Goal: Information Seeking & Learning: Learn about a topic

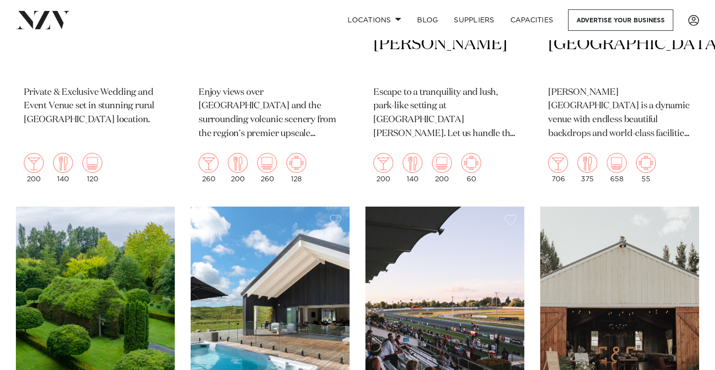
scroll to position [1180, 0]
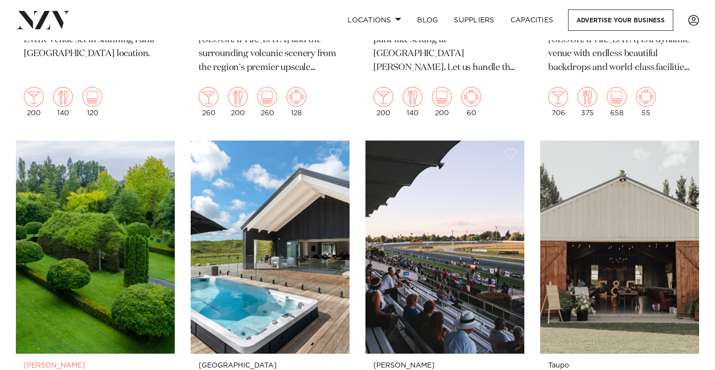
click at [105, 207] on img at bounding box center [95, 246] width 159 height 213
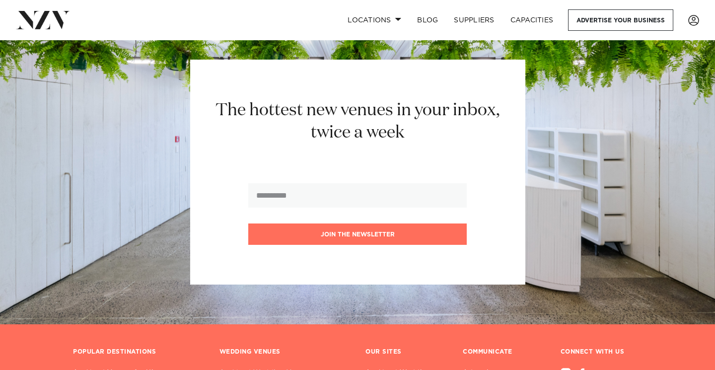
scroll to position [2655, 0]
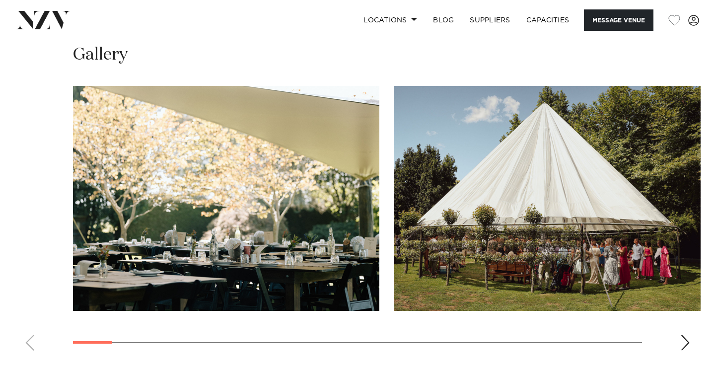
scroll to position [964, 0]
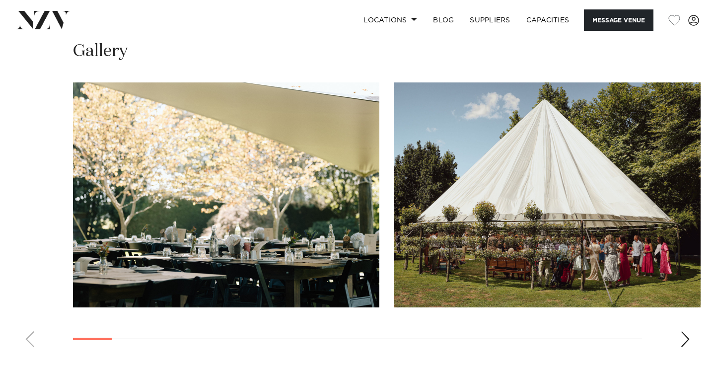
click at [688, 344] on div "Next slide" at bounding box center [685, 339] width 10 height 16
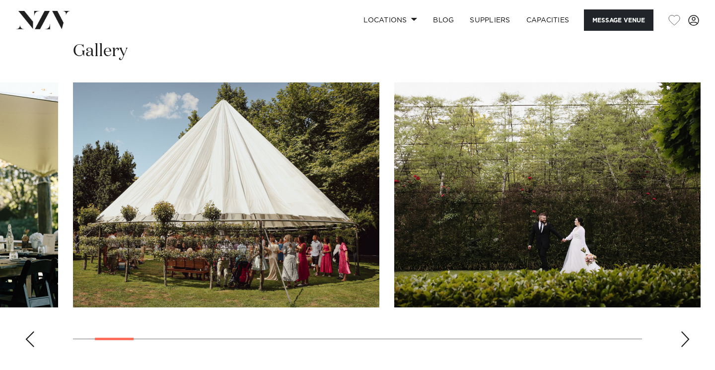
click at [688, 344] on div "Next slide" at bounding box center [685, 339] width 10 height 16
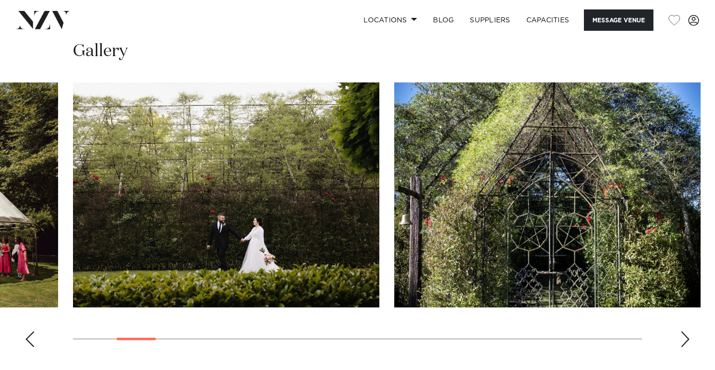
click at [688, 344] on div "Next slide" at bounding box center [685, 339] width 10 height 16
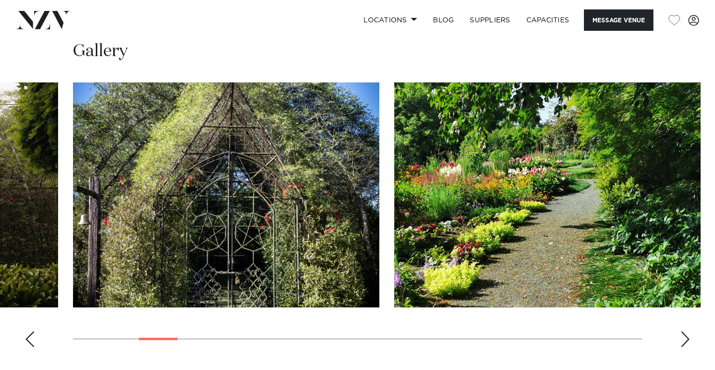
click at [688, 344] on div "Next slide" at bounding box center [685, 339] width 10 height 16
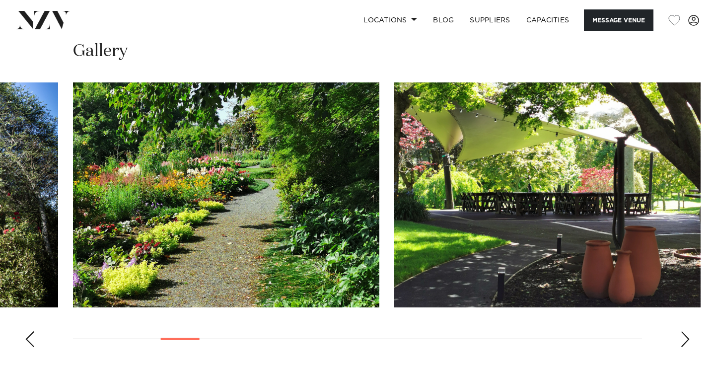
click at [688, 344] on div "Next slide" at bounding box center [685, 339] width 10 height 16
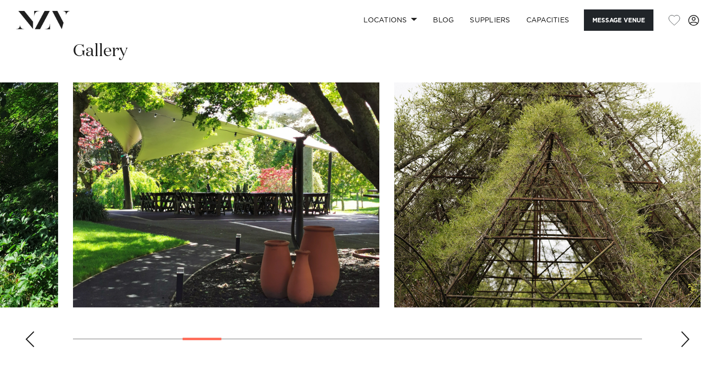
click at [688, 344] on div "Next slide" at bounding box center [685, 339] width 10 height 16
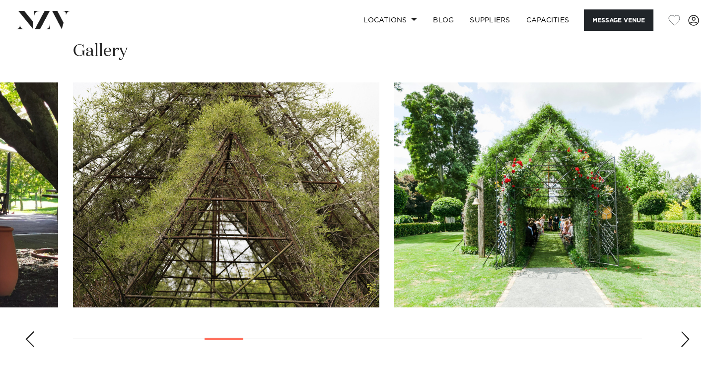
click at [688, 344] on div "Next slide" at bounding box center [685, 339] width 10 height 16
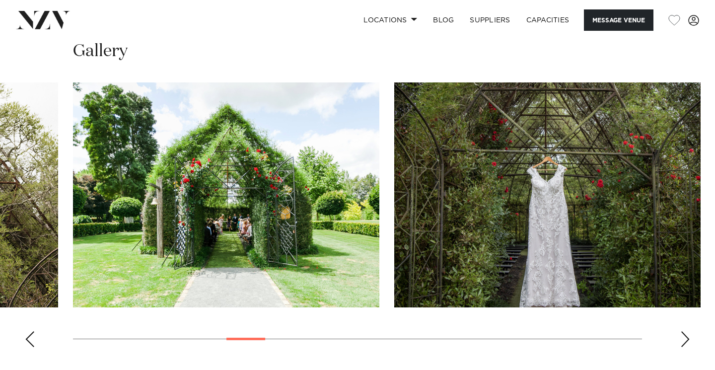
click at [688, 344] on div "Next slide" at bounding box center [685, 339] width 10 height 16
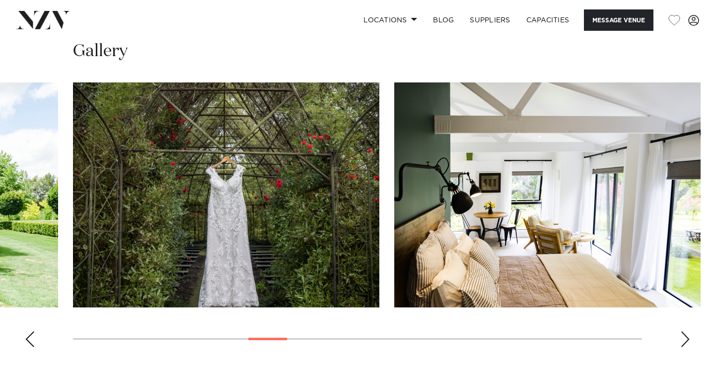
click at [688, 344] on div "Next slide" at bounding box center [685, 339] width 10 height 16
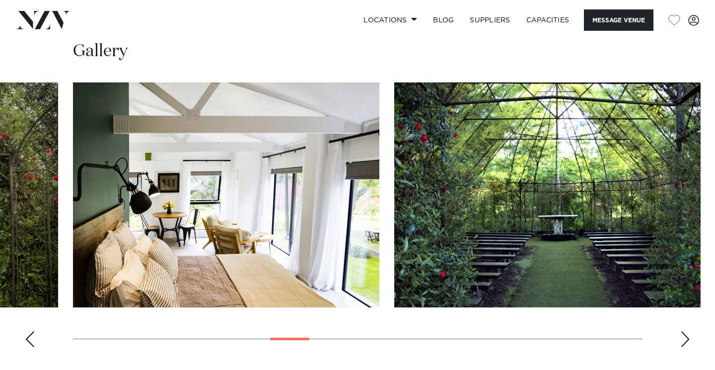
click at [688, 344] on div "Next slide" at bounding box center [685, 339] width 10 height 16
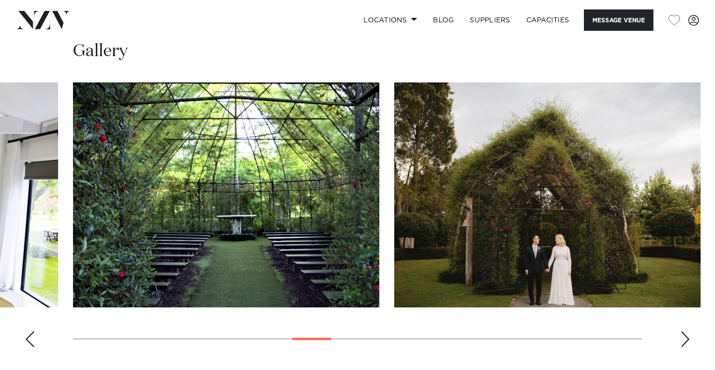
click at [688, 344] on div "Next slide" at bounding box center [685, 339] width 10 height 16
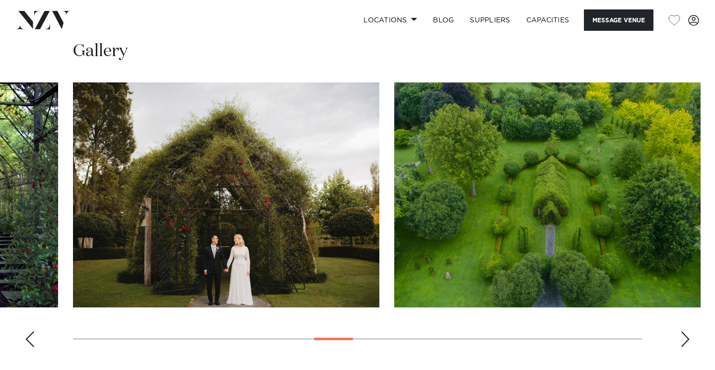
click at [688, 344] on div "Next slide" at bounding box center [685, 339] width 10 height 16
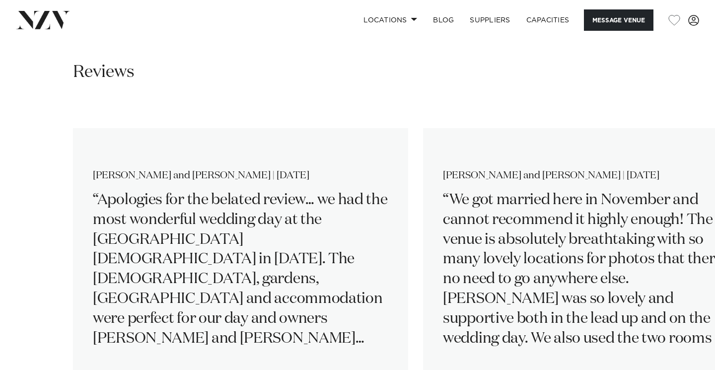
scroll to position [1498, 0]
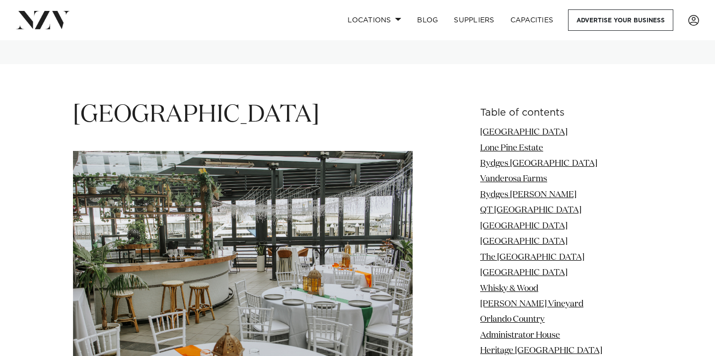
scroll to position [1212, 0]
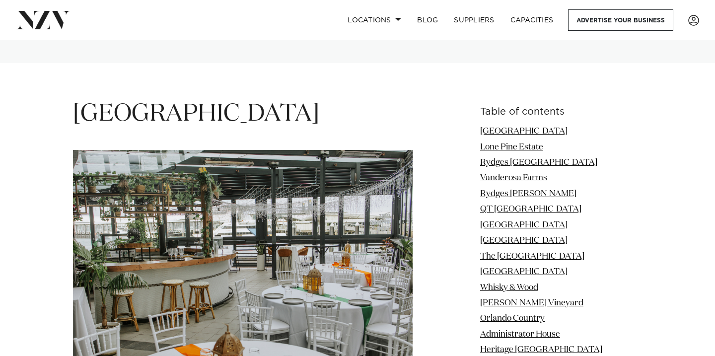
click at [264, 192] on img at bounding box center [242, 263] width 339 height 226
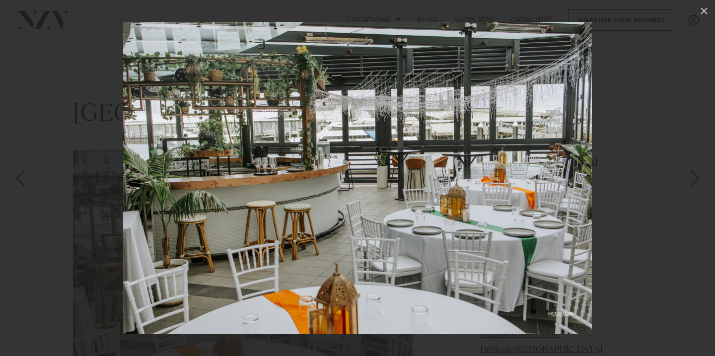
click at [606, 182] on div at bounding box center [357, 178] width 715 height 356
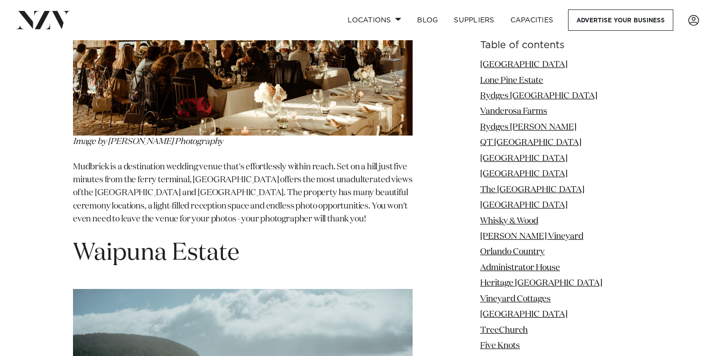
scroll to position [19527, 0]
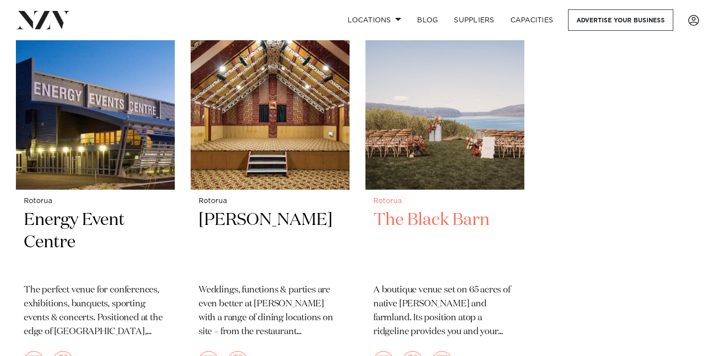
scroll to position [1285, 0]
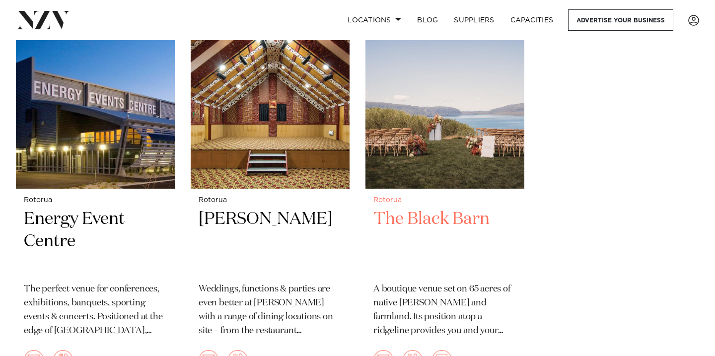
click at [485, 145] on img at bounding box center [444, 81] width 159 height 213
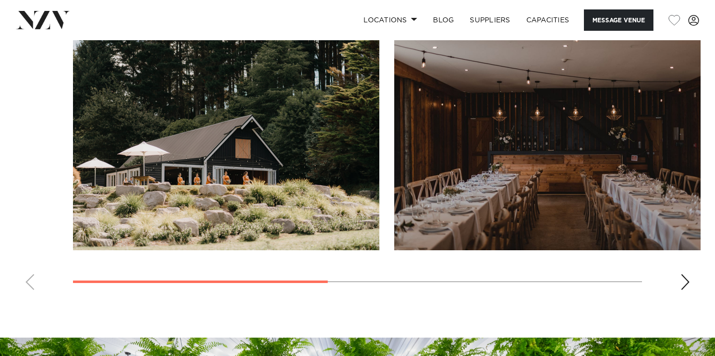
scroll to position [704, 0]
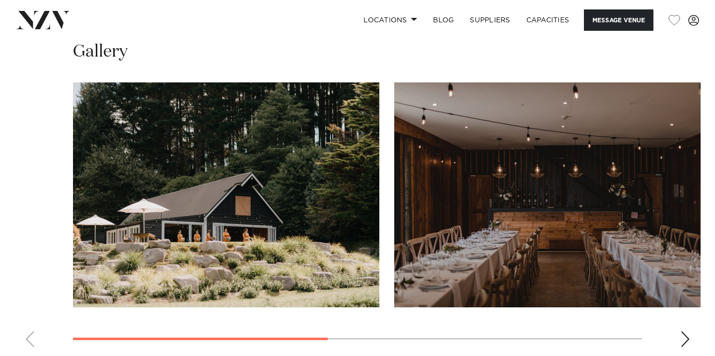
click at [681, 335] on div "Next slide" at bounding box center [685, 339] width 10 height 16
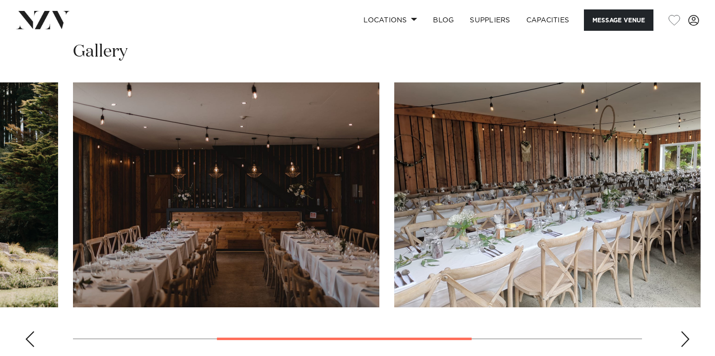
click at [681, 335] on div "Next slide" at bounding box center [685, 339] width 10 height 16
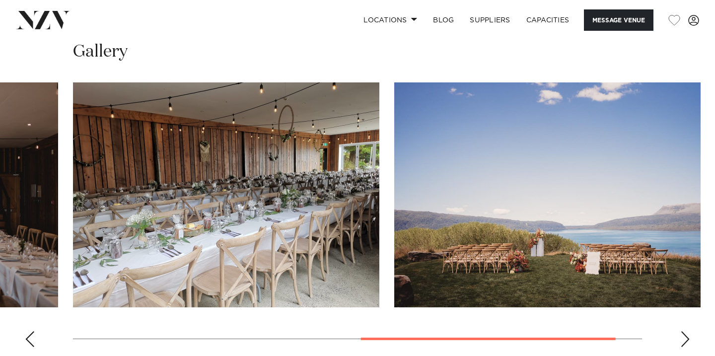
click at [681, 334] on div "Next slide" at bounding box center [685, 339] width 10 height 16
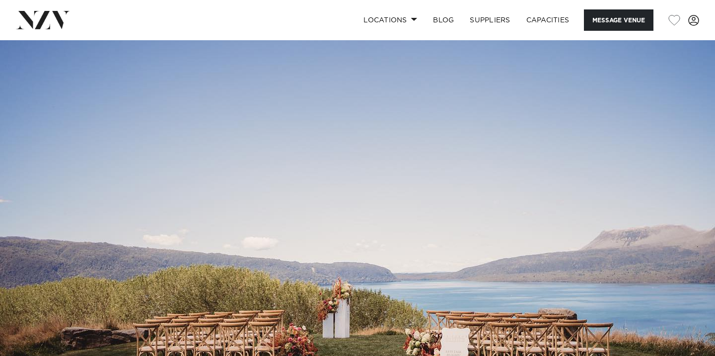
scroll to position [0, 0]
click at [411, 16] on link "Locations" at bounding box center [389, 19] width 69 height 21
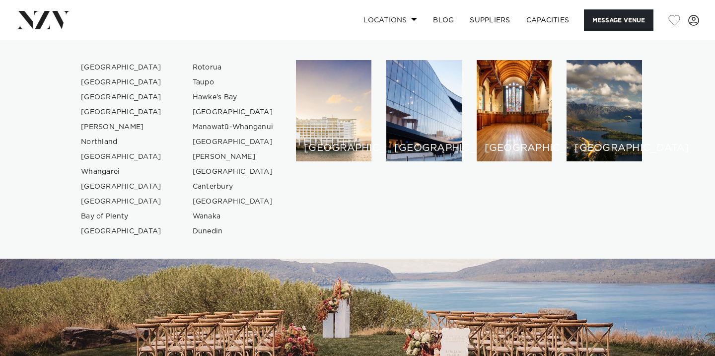
click at [411, 16] on link "Locations" at bounding box center [389, 19] width 69 height 21
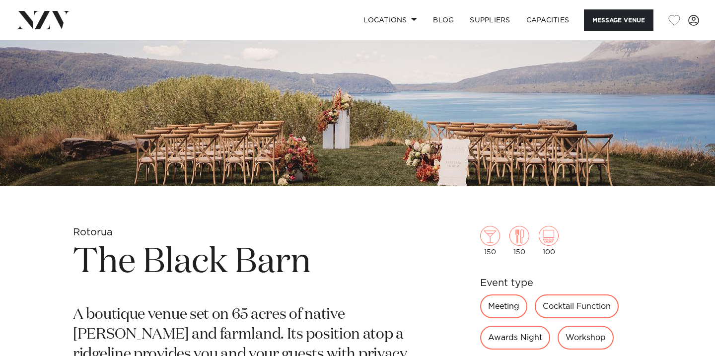
scroll to position [277, 0]
